Goal: Navigation & Orientation: Find specific page/section

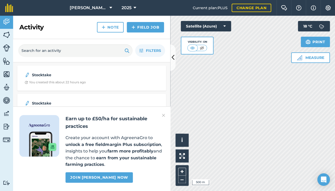
click at [171, 56] on button at bounding box center [172, 58] width 5 height 26
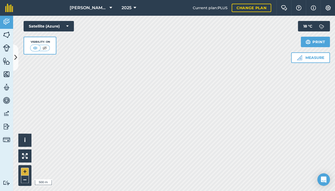
click at [24, 170] on button "+" at bounding box center [25, 172] width 8 height 8
click at [14, 56] on icon at bounding box center [15, 57] width 3 height 9
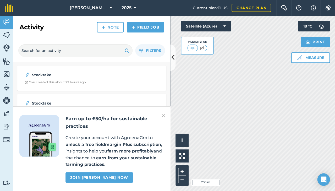
click at [8, 70] on link "Maps" at bounding box center [6, 74] width 13 height 13
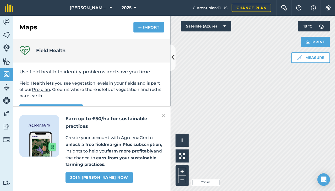
click at [6, 59] on img at bounding box center [6, 61] width 7 height 8
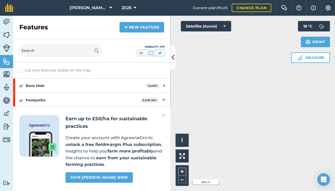
click at [6, 59] on img at bounding box center [6, 61] width 7 height 8
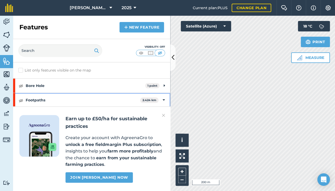
click at [30, 97] on strong "Footpaths" at bounding box center [83, 100] width 115 height 14
click at [165, 97] on div "Footpaths 2.424 km" at bounding box center [91, 100] width 157 height 14
click at [22, 99] on img at bounding box center [21, 100] width 5 height 6
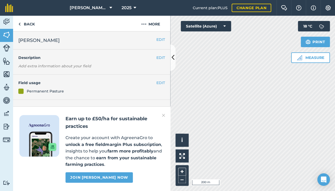
click at [187, 167] on div "+ –" at bounding box center [182, 175] width 13 height 21
click at [183, 168] on button "+" at bounding box center [182, 172] width 8 height 8
click at [179, 159] on div "Hello i © 2025 TomTom, Microsoft 100 m + – Satellite (Azure) Measure Print 18 °…" at bounding box center [252, 103] width 165 height 175
click at [179, 170] on button "+" at bounding box center [182, 172] width 8 height 8
